Goal: Information Seeking & Learning: Learn about a topic

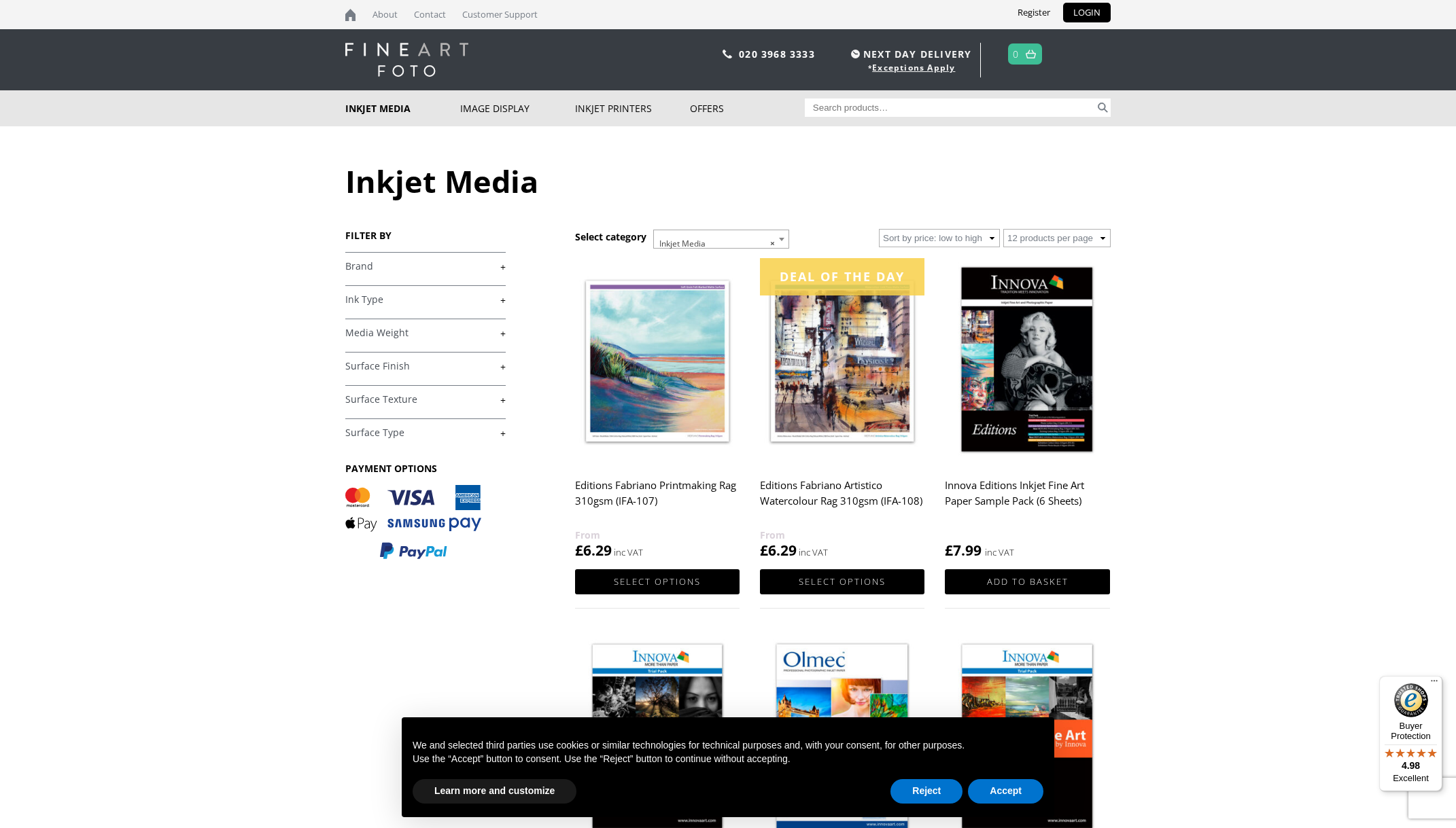
click at [501, 439] on link "+" at bounding box center [425, 433] width 161 height 13
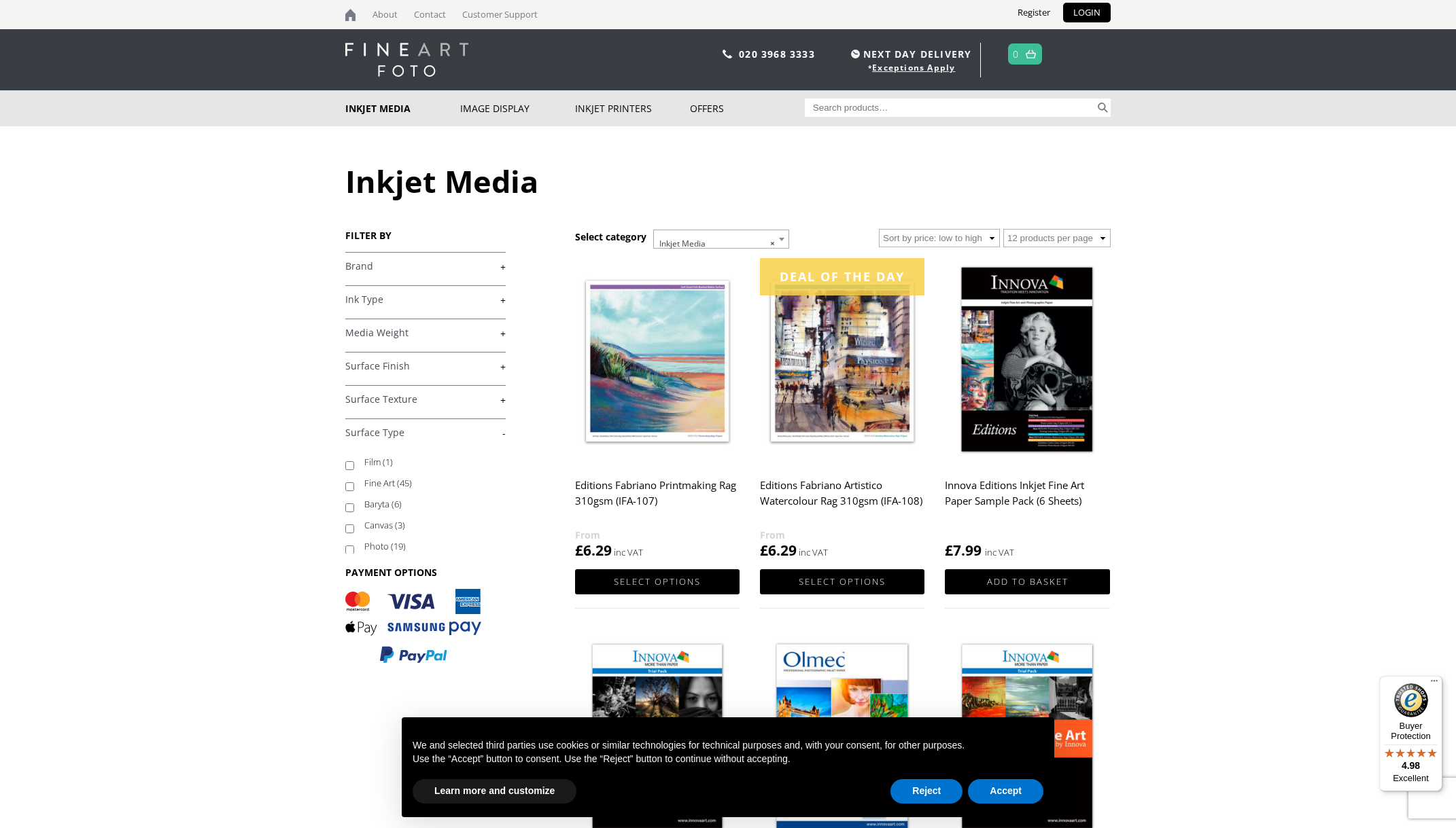
click at [350, 491] on input "Fine Art (45)" at bounding box center [350, 487] width 9 height 9
checkbox input "true"
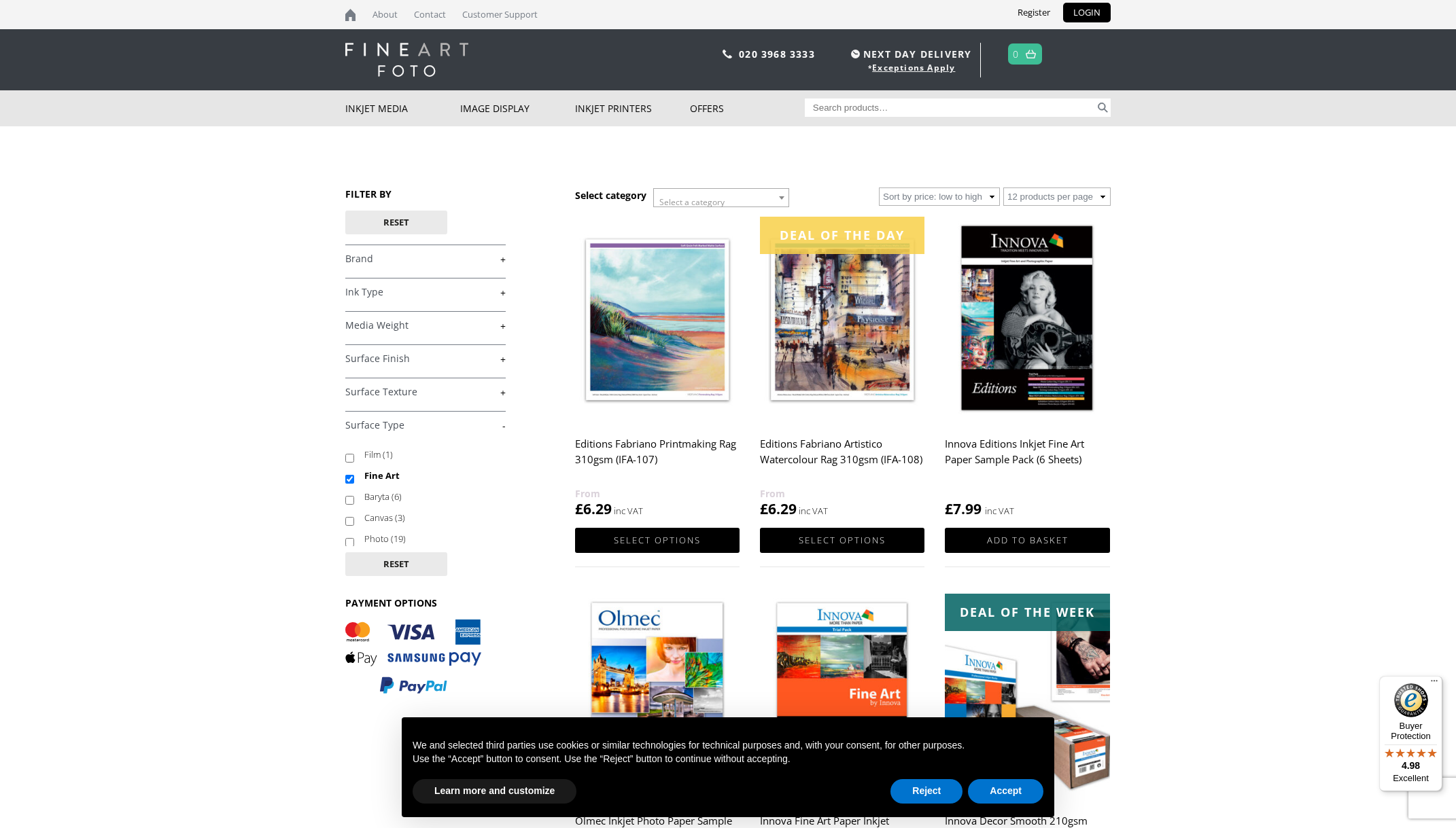
click at [502, 396] on link "+" at bounding box center [425, 393] width 161 height 13
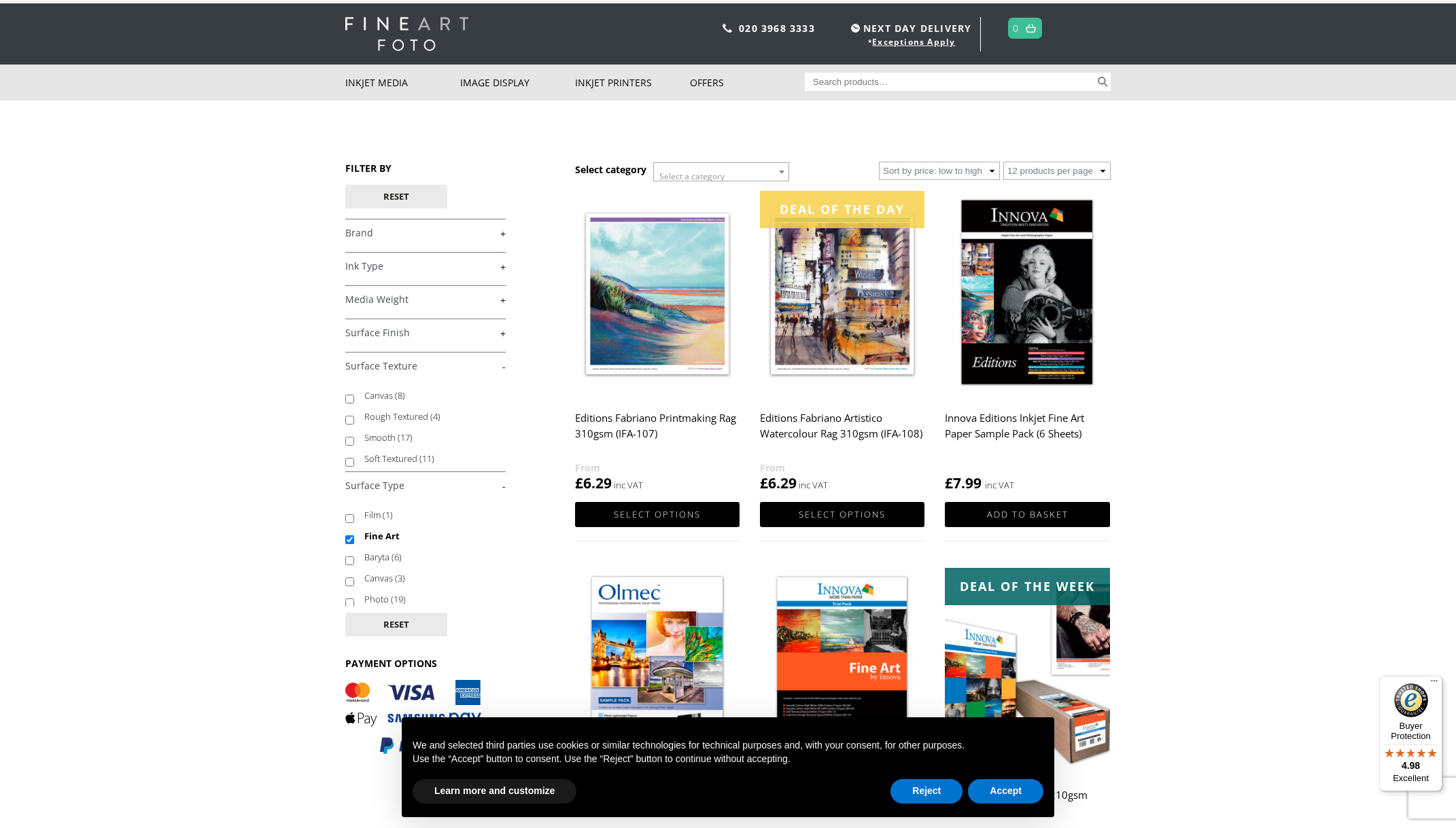
scroll to position [29, 0]
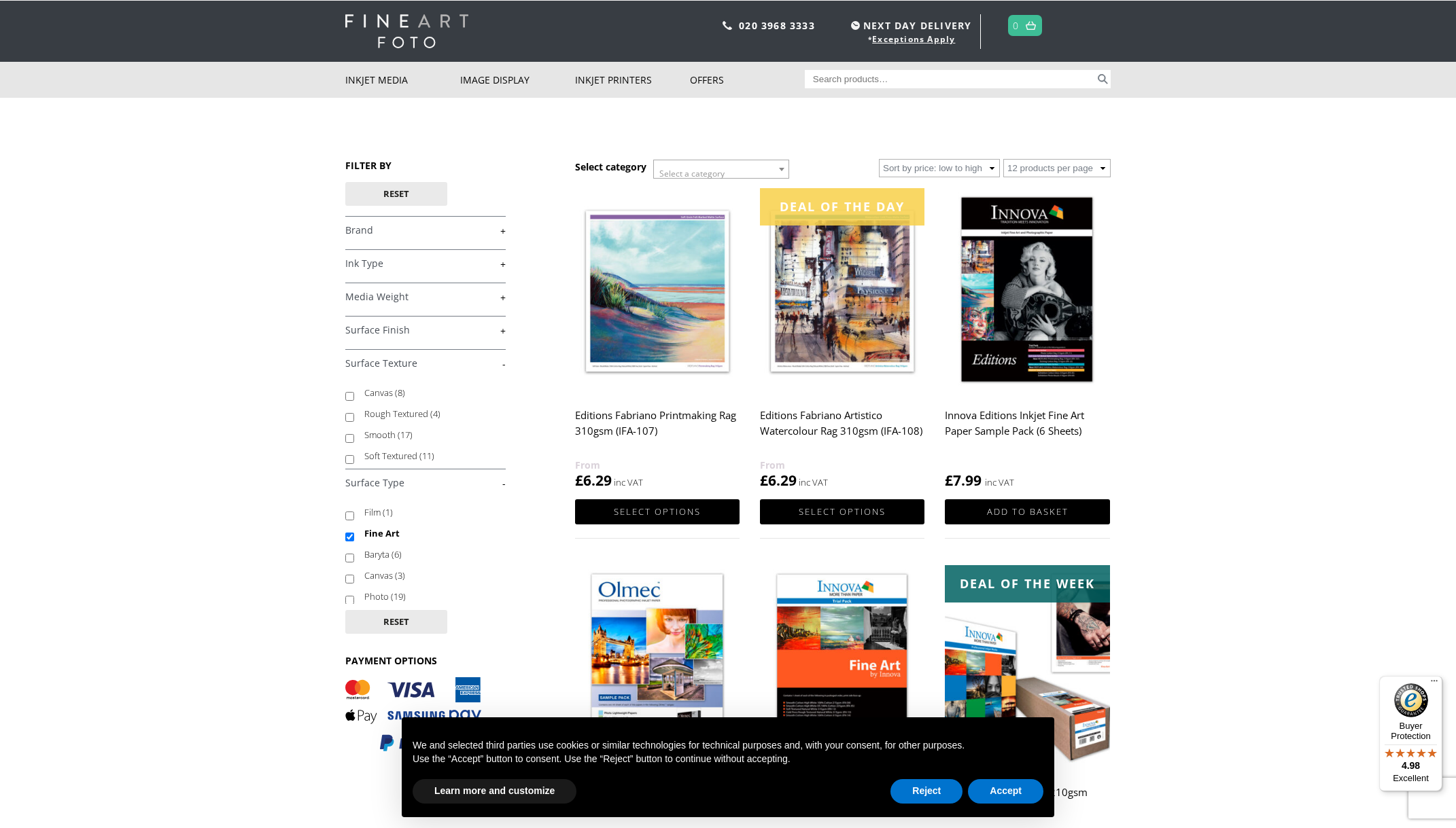
click at [352, 443] on input "Smooth (17)" at bounding box center [350, 438] width 9 height 9
checkbox input "true"
click at [505, 333] on link "+" at bounding box center [425, 330] width 161 height 13
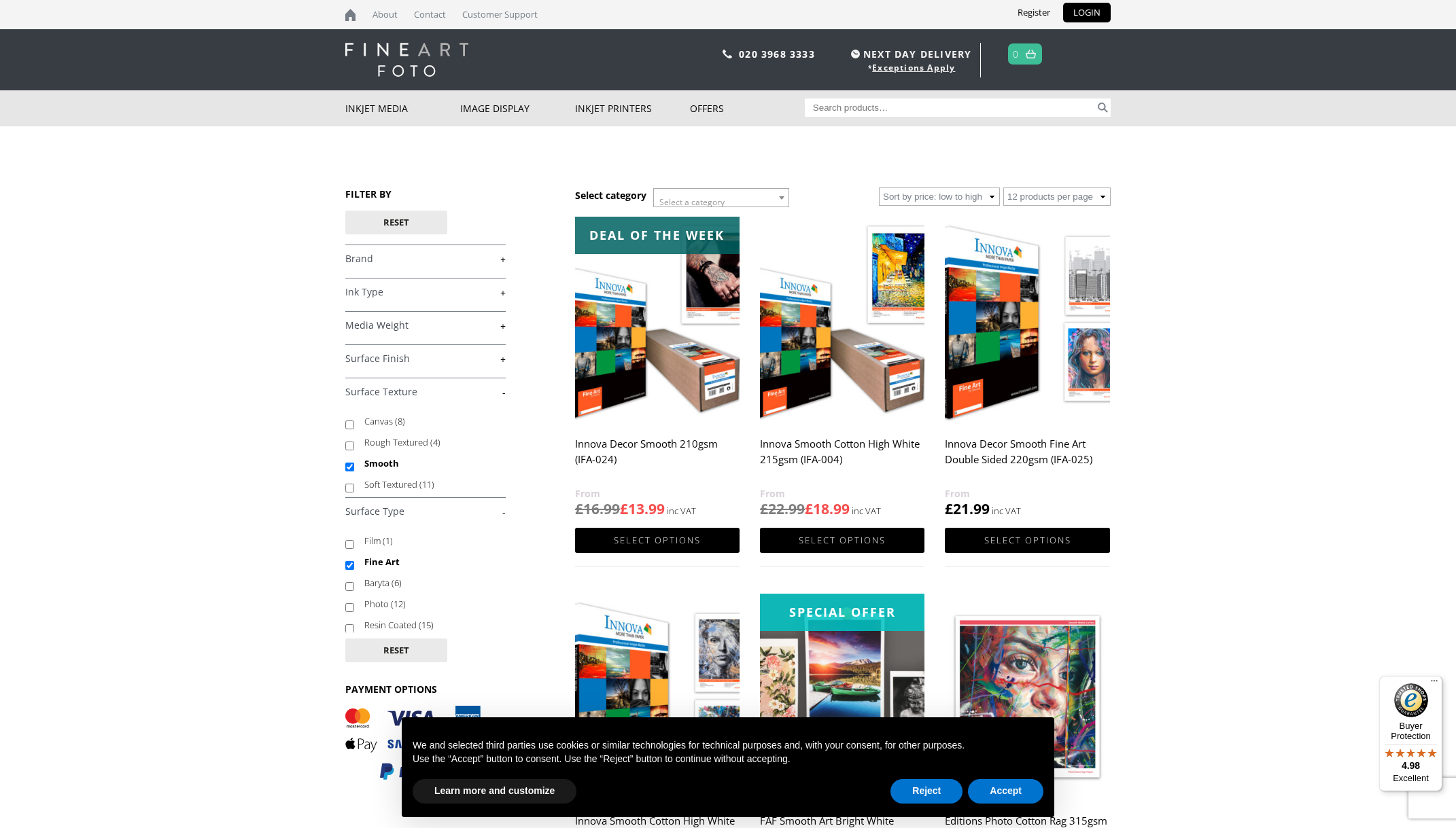
click at [501, 363] on link "+" at bounding box center [425, 359] width 161 height 13
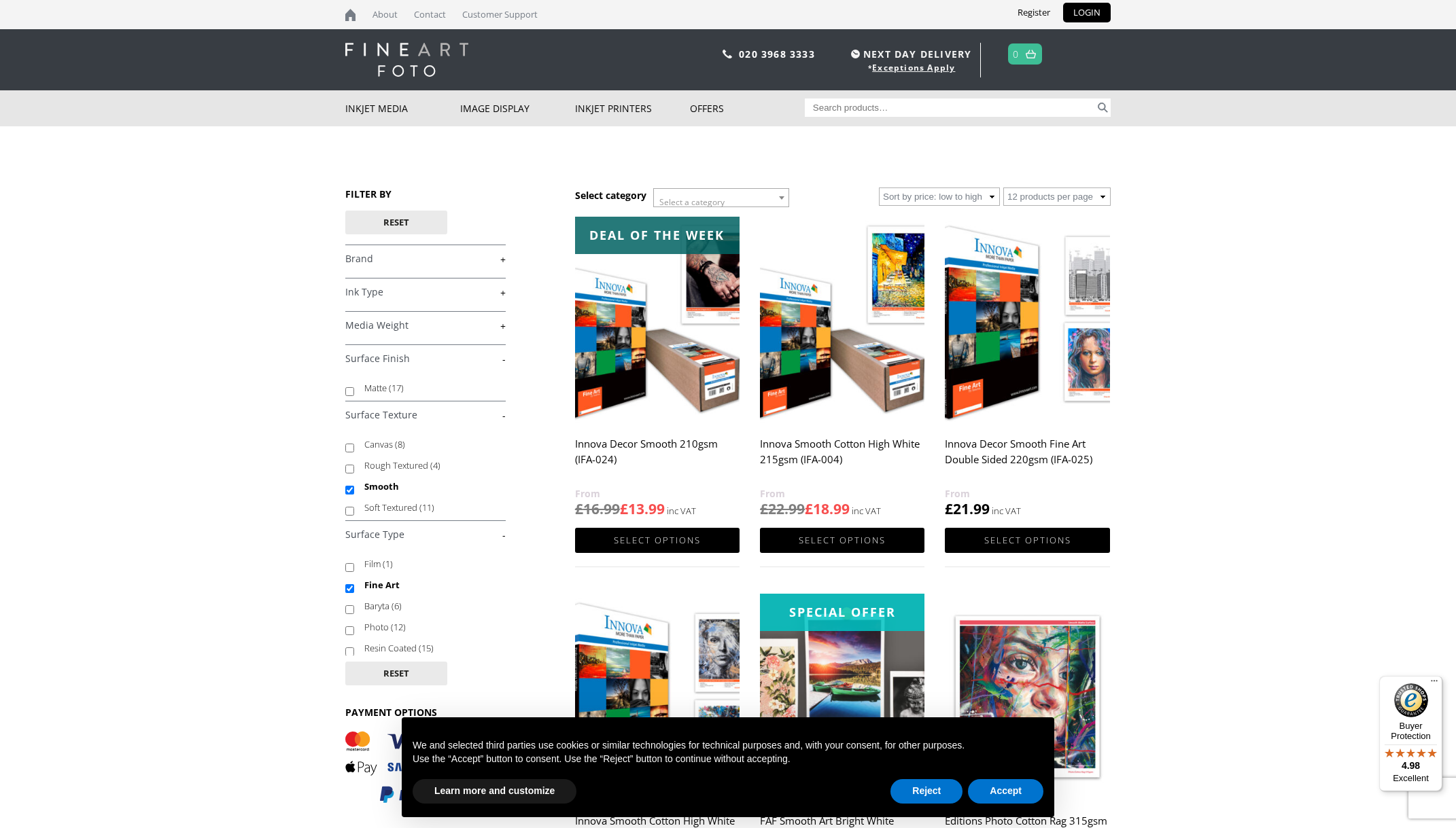
click at [350, 396] on input "Matte (17)" at bounding box center [350, 391] width 9 height 9
checkbox input "true"
click at [994, 794] on button "Accept" at bounding box center [1005, 791] width 76 height 24
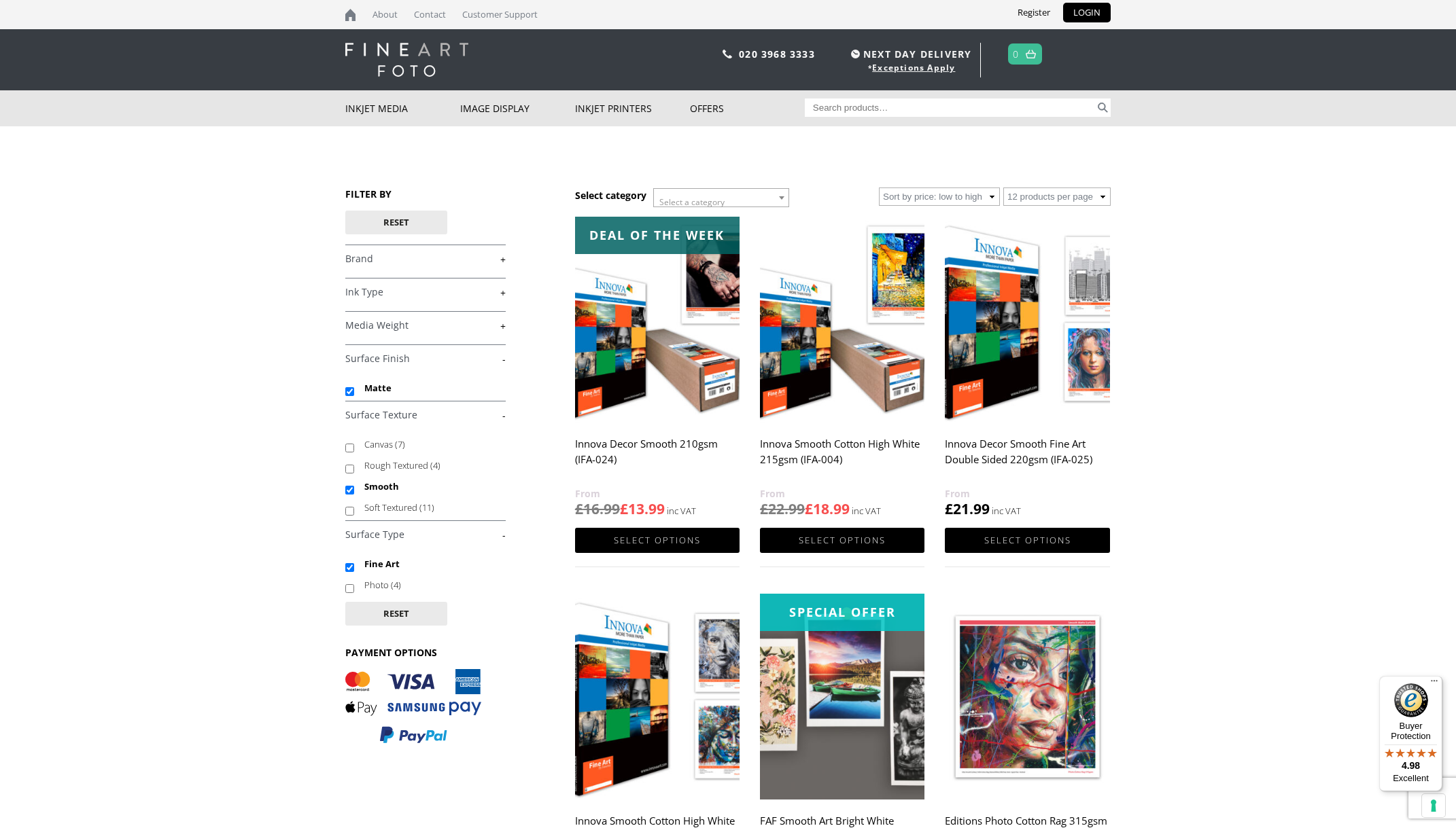
click at [853, 106] on input "Search for:" at bounding box center [950, 107] width 291 height 18
type input "A3 fine art matte paper"
click at [1095, 98] on button "Search" at bounding box center [1103, 107] width 15 height 18
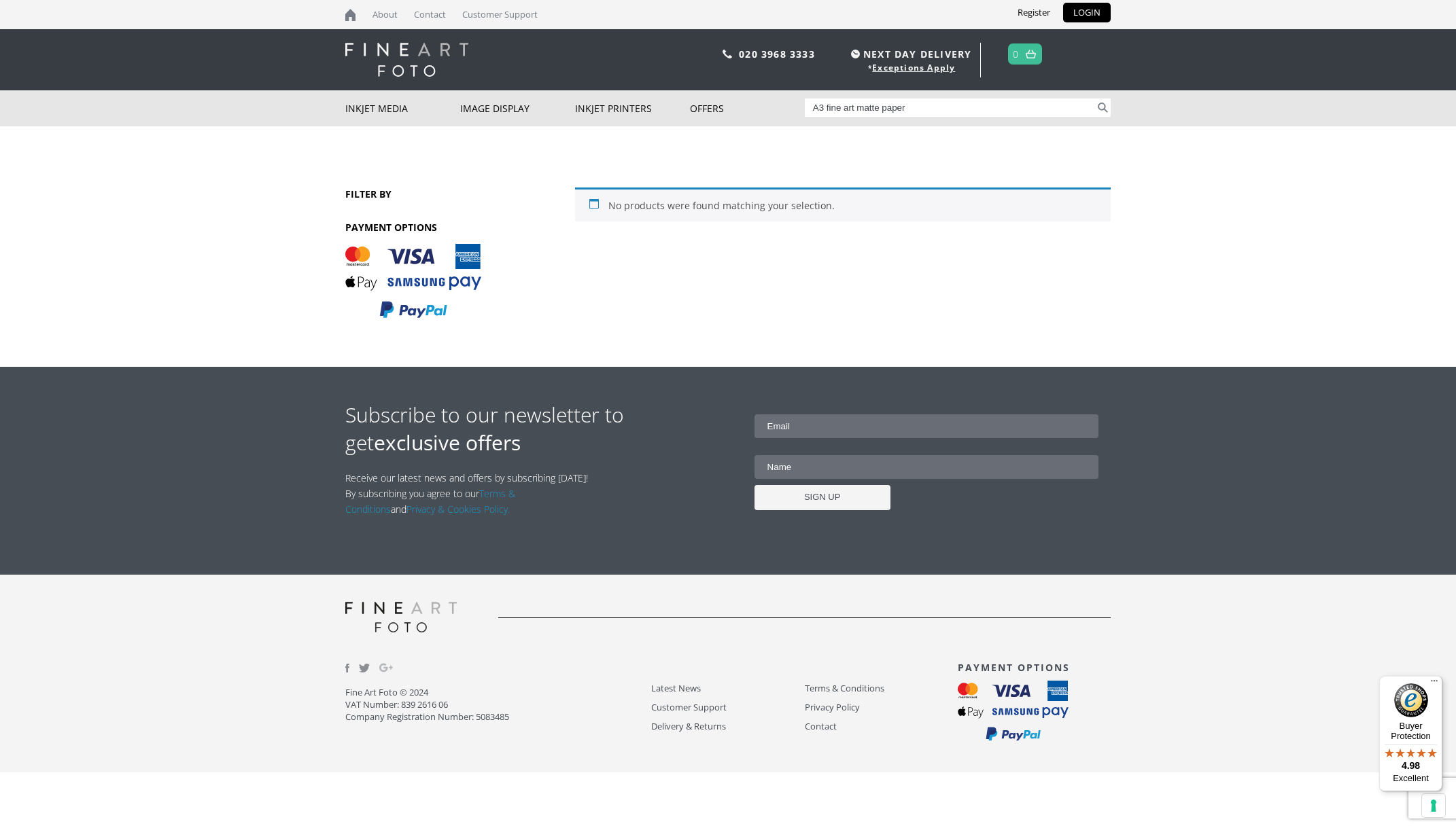
click at [959, 111] on input "A3 fine art matte paper" at bounding box center [950, 107] width 291 height 18
type input "A3 fine art"
click at [1095, 98] on button "Search" at bounding box center [1103, 107] width 15 height 18
click at [938, 107] on input "A3 fine art" at bounding box center [950, 107] width 291 height 18
type input "A3"
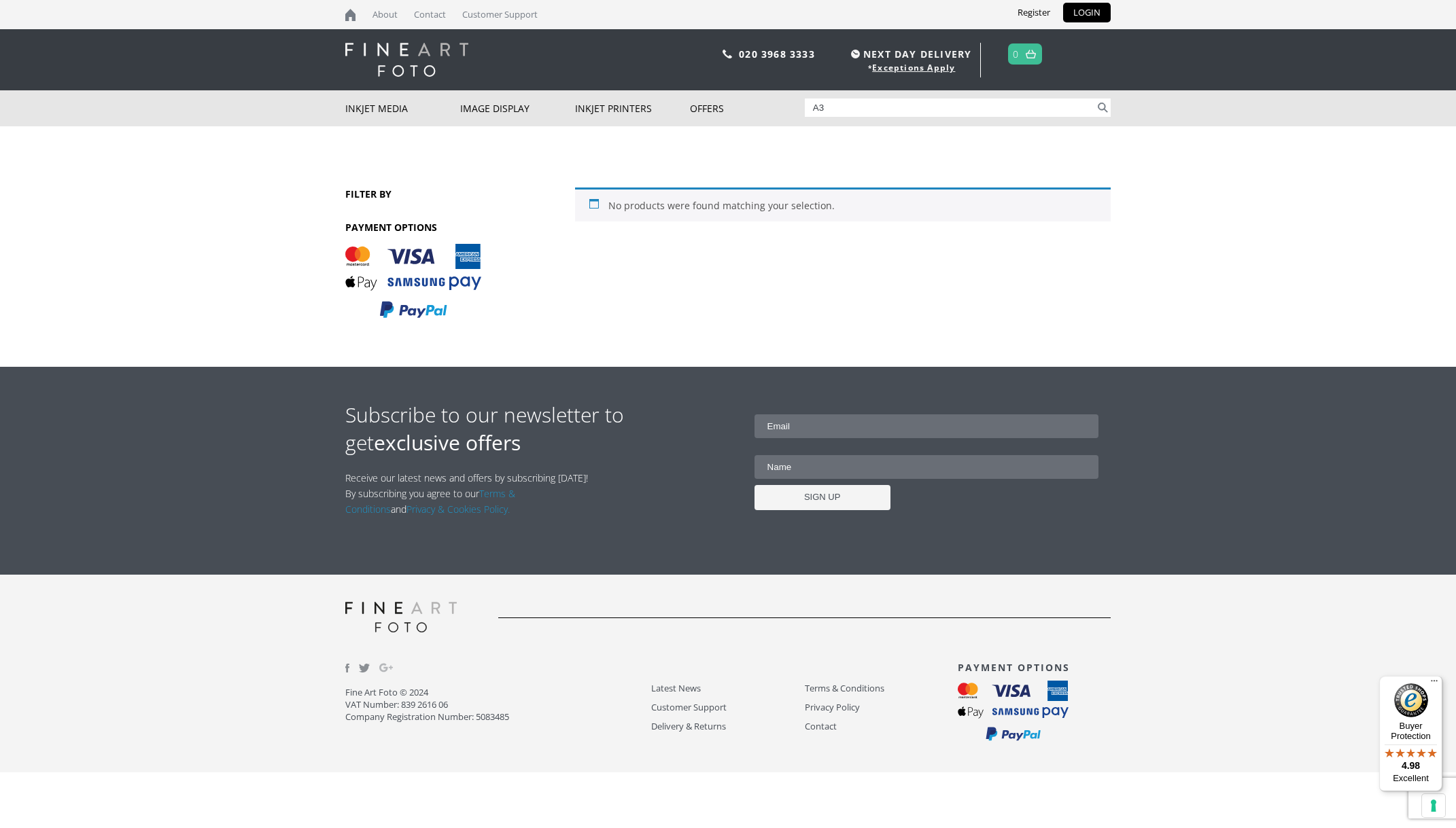
click at [1095, 98] on button "Search" at bounding box center [1103, 107] width 15 height 18
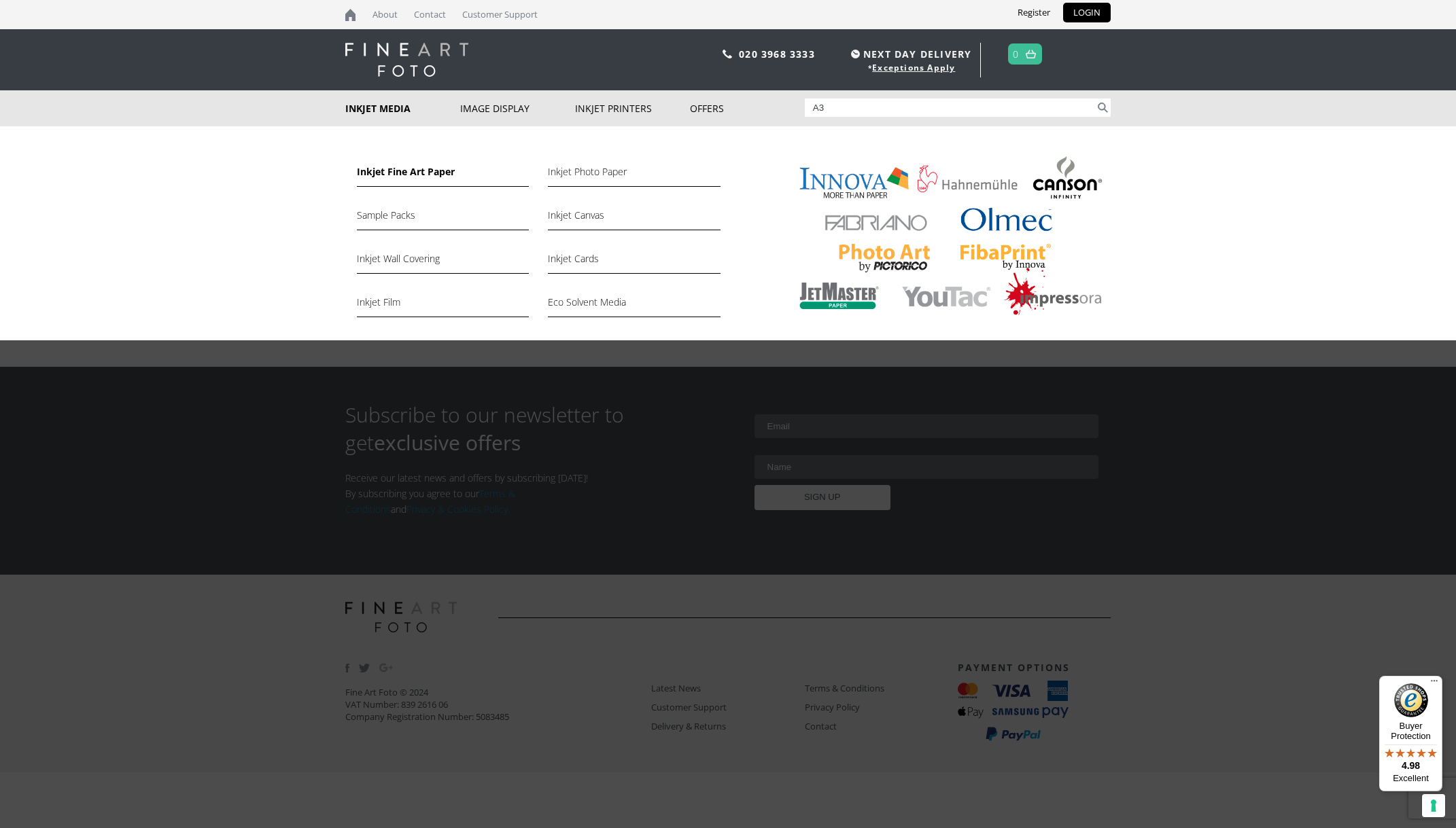
click at [397, 171] on link "Inkjet Fine Art Paper" at bounding box center [443, 175] width 172 height 23
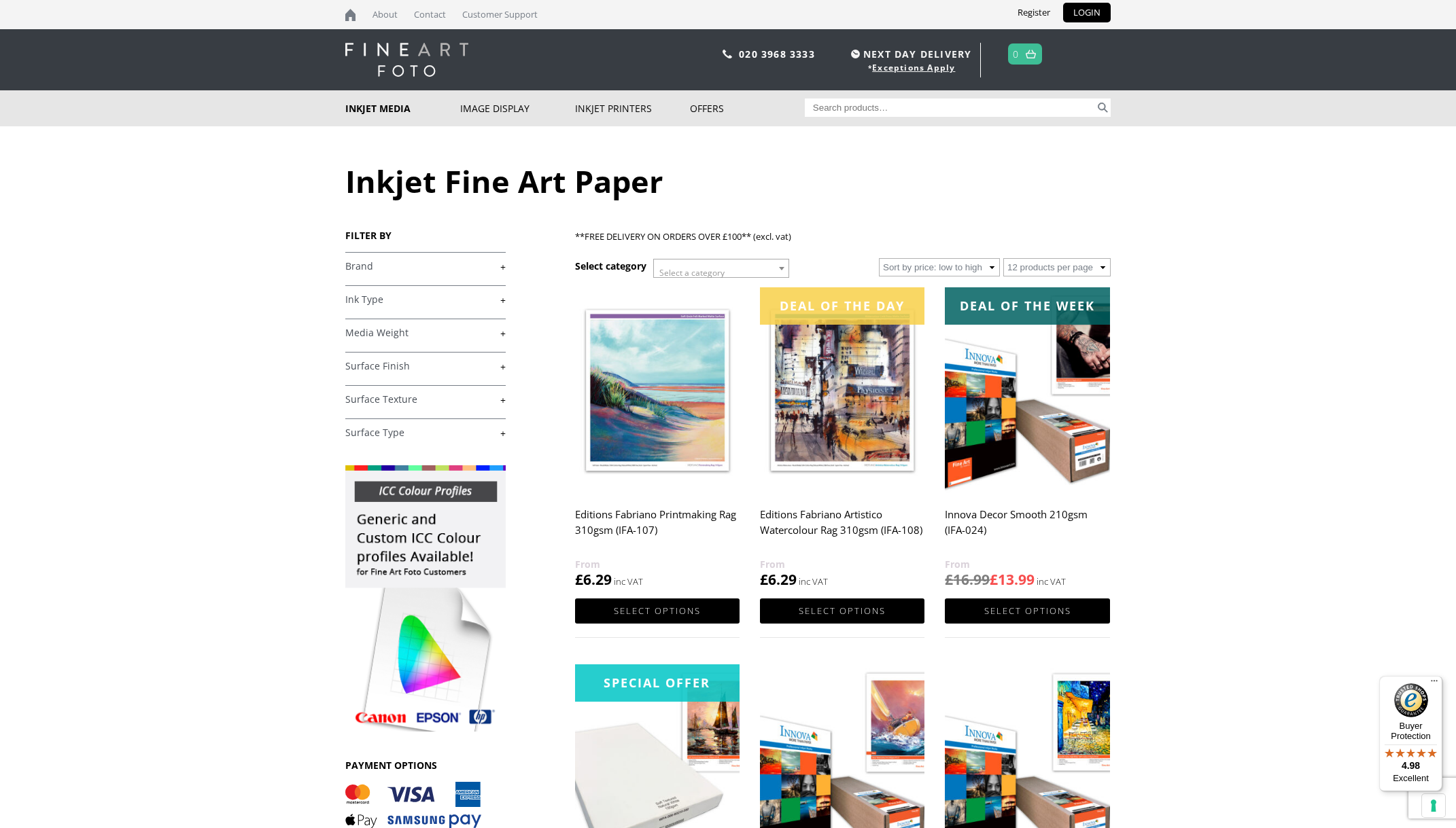
click at [782, 270] on b at bounding box center [782, 268] width 5 height 4
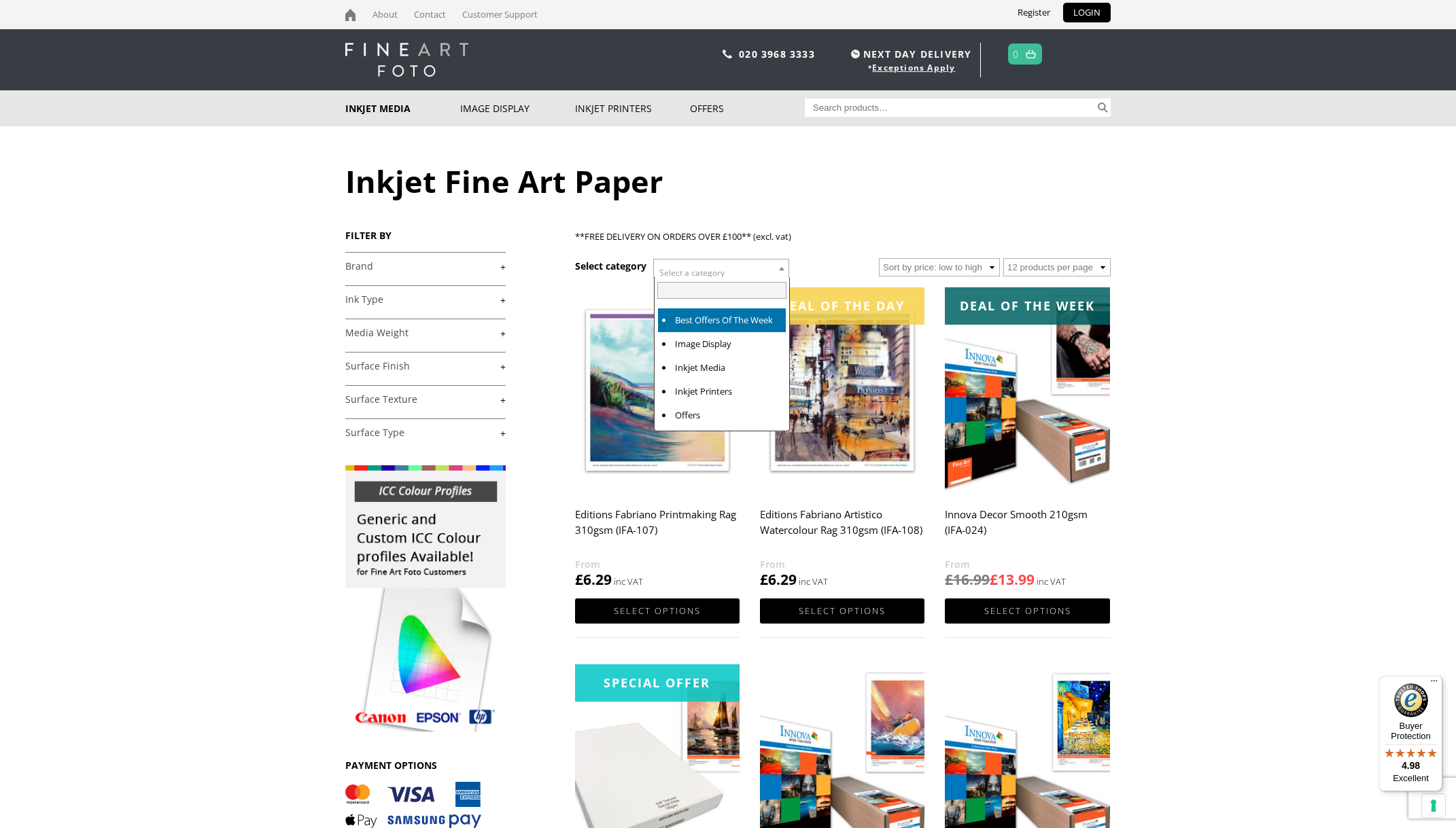
click at [782, 270] on b at bounding box center [782, 268] width 5 height 4
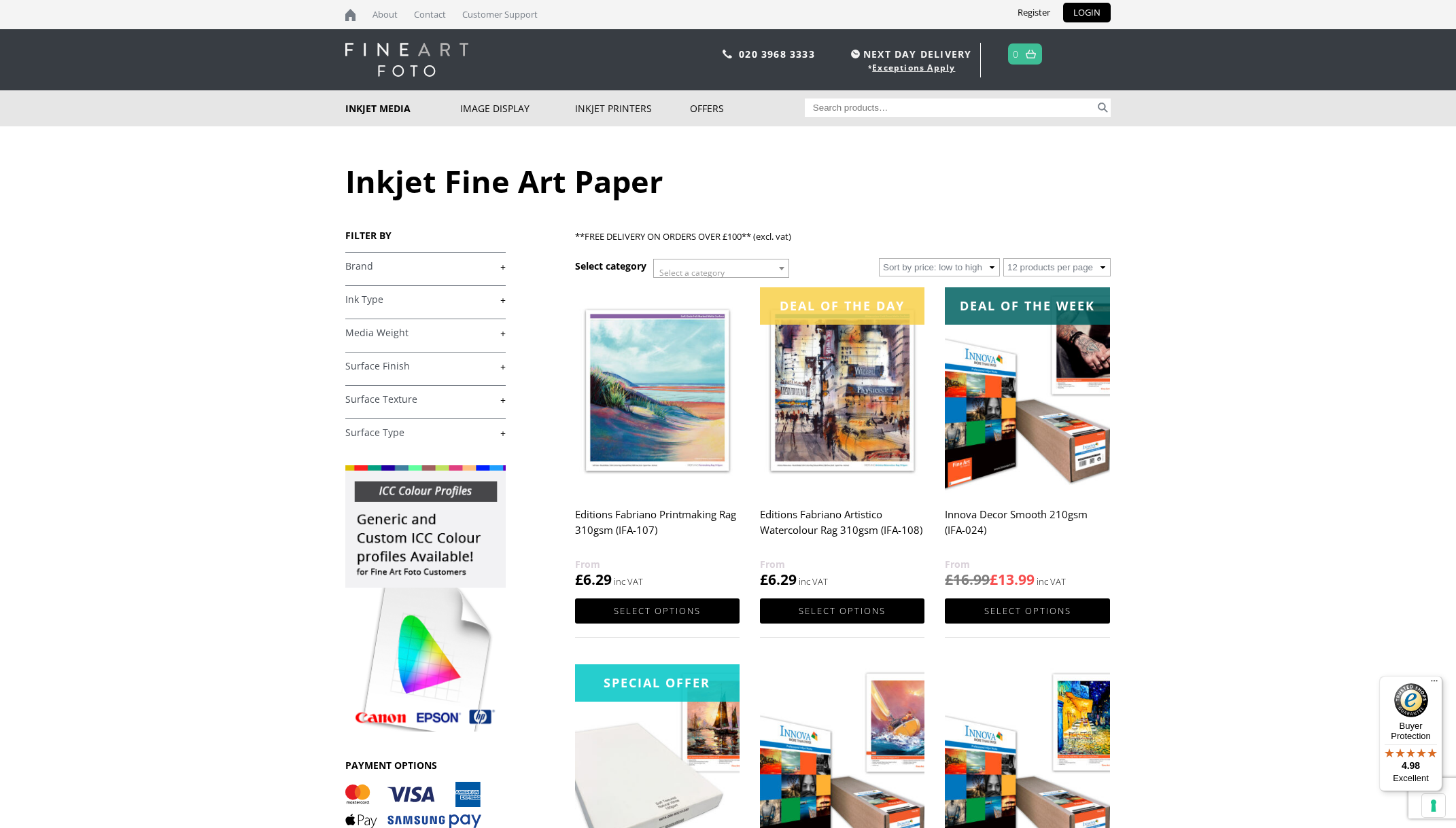
click at [503, 336] on link "+" at bounding box center [425, 333] width 161 height 13
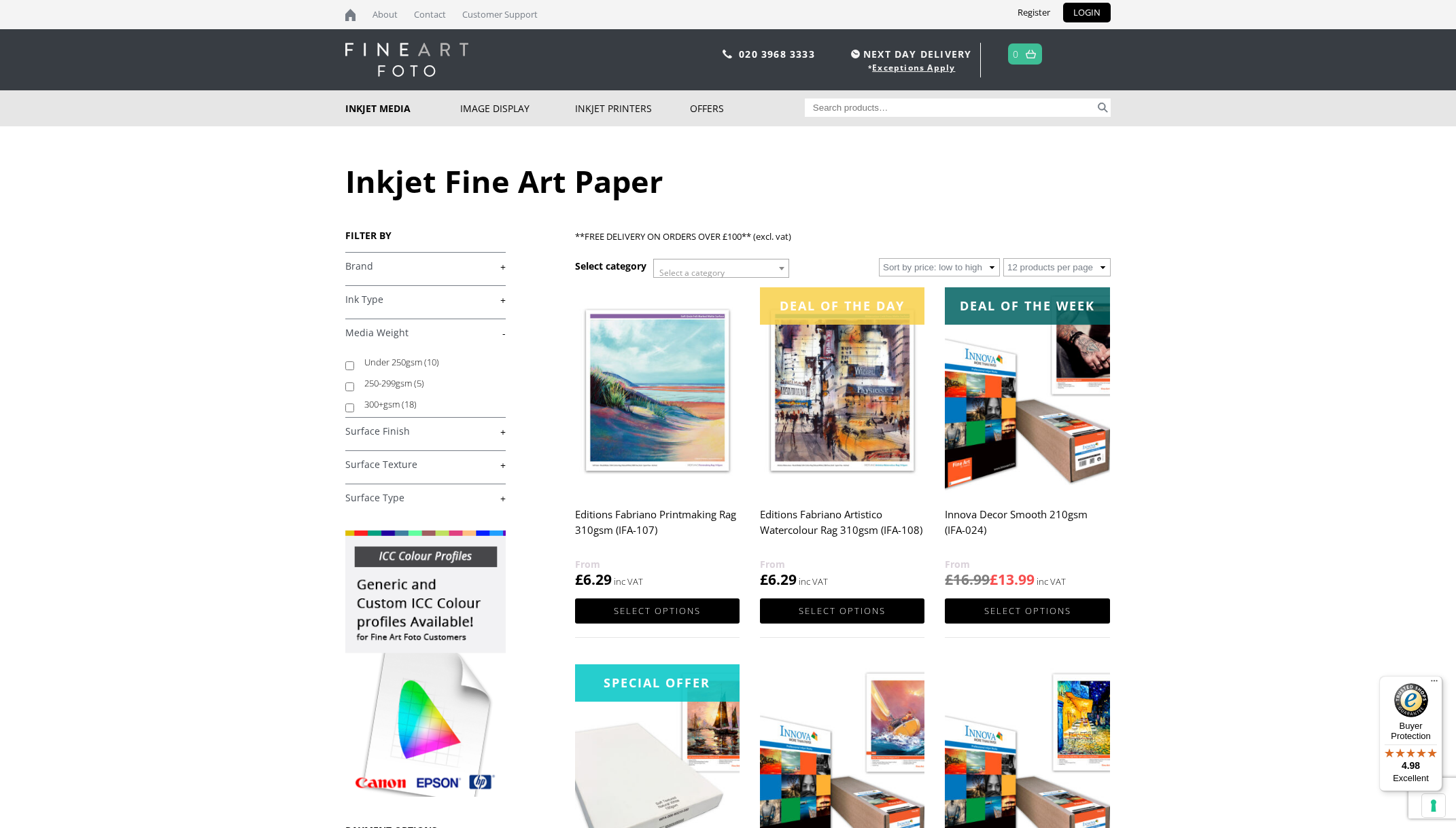
click at [348, 369] on input "Under 250gsm (10)" at bounding box center [350, 366] width 9 height 9
checkbox input "true"
click at [266, 303] on body "NEXT DAY DELIVERY * Exceptions Apply About Contact Customer Support Register LO…" at bounding box center [728, 414] width 1456 height 828
